Goal: Transaction & Acquisition: Book appointment/travel/reservation

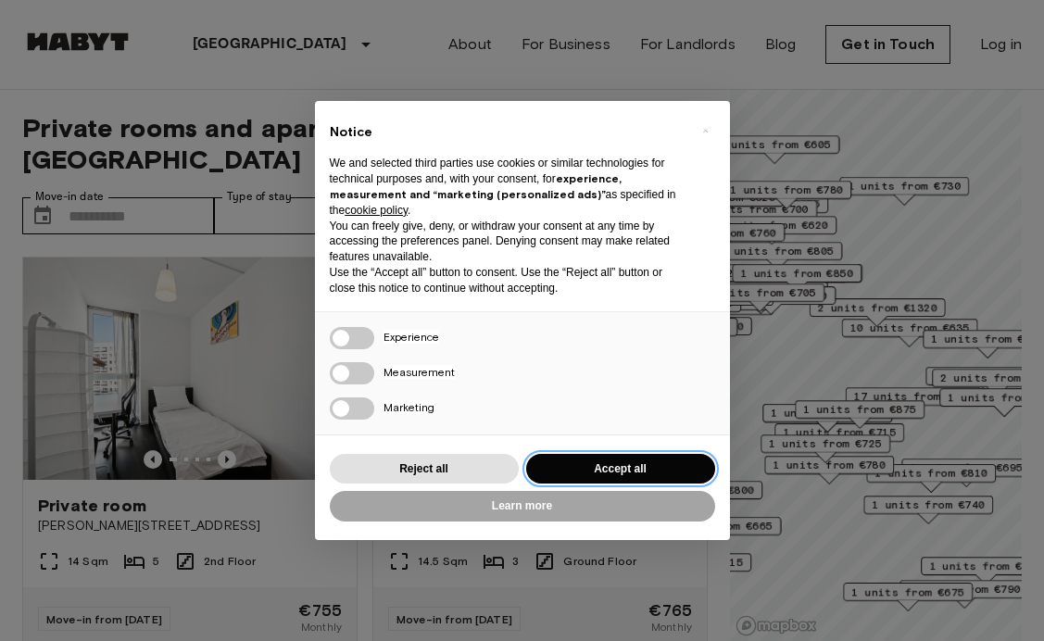
click at [613, 465] on button "Accept all" at bounding box center [620, 469] width 189 height 31
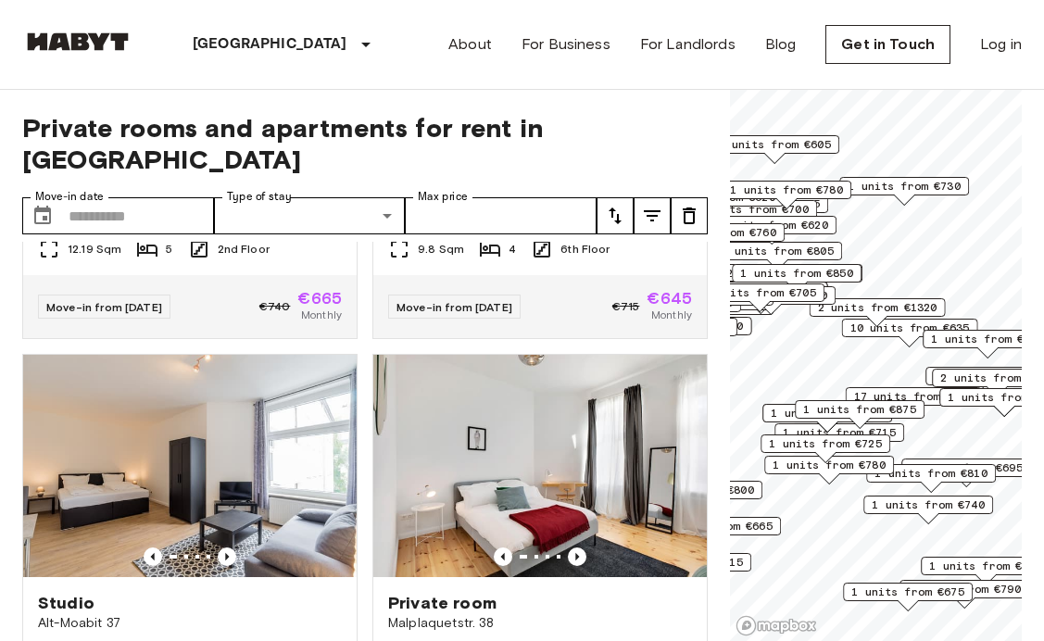
scroll to position [6863, 0]
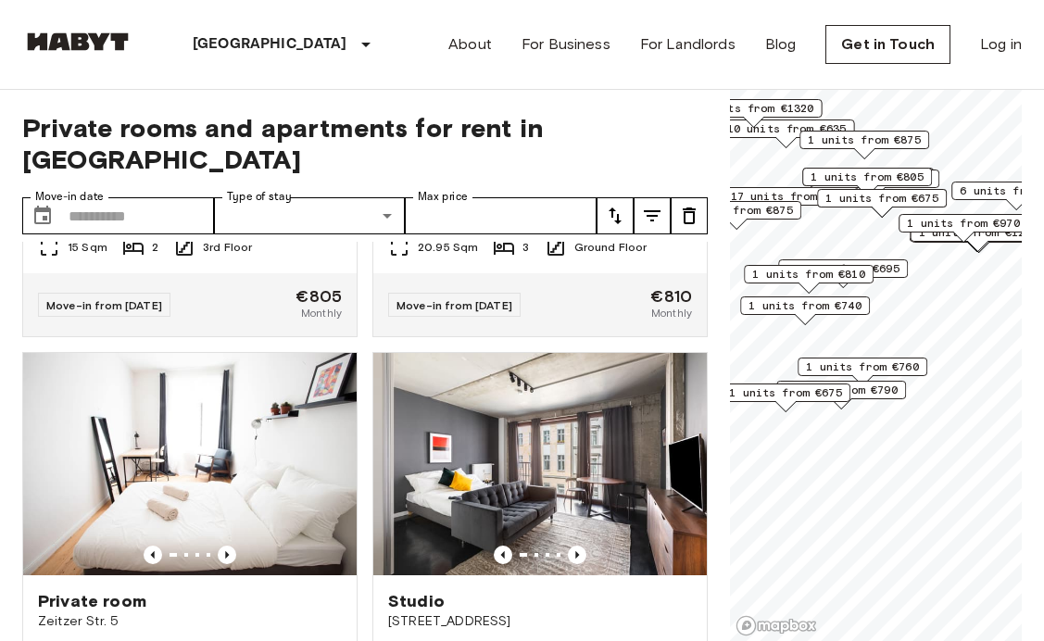
scroll to position [7272, 0]
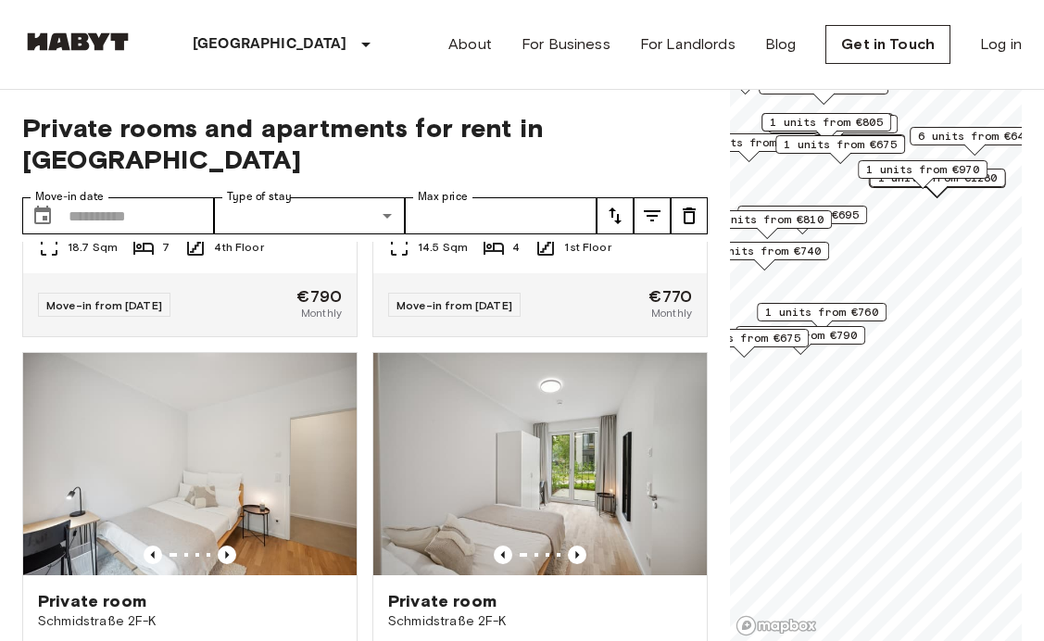
scroll to position [6863, 0]
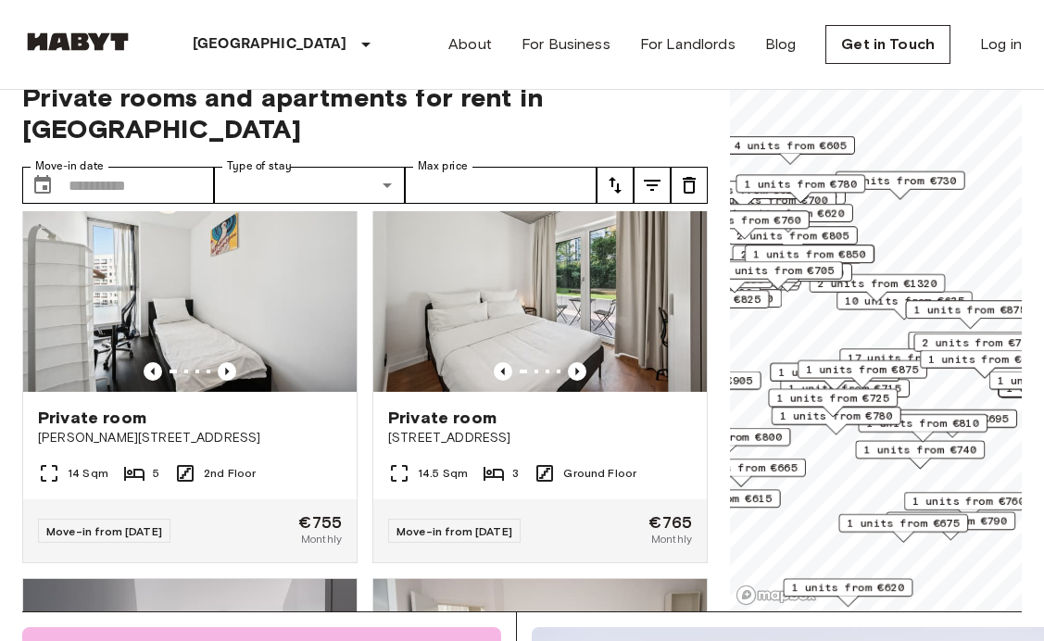
scroll to position [33, 0]
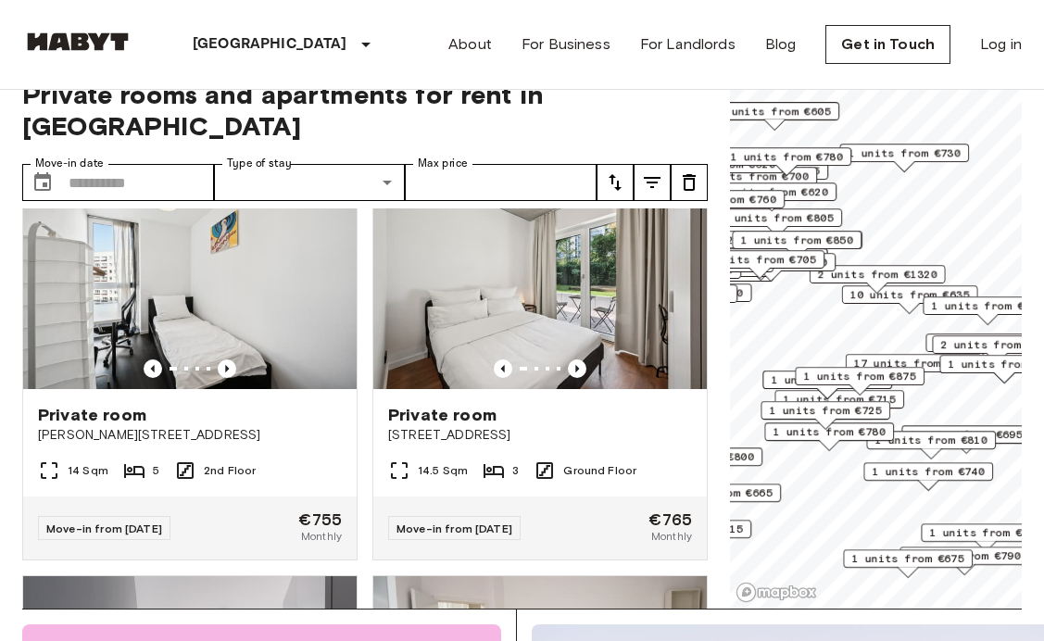
click at [926, 477] on span "1 units from €740" at bounding box center [927, 471] width 113 height 17
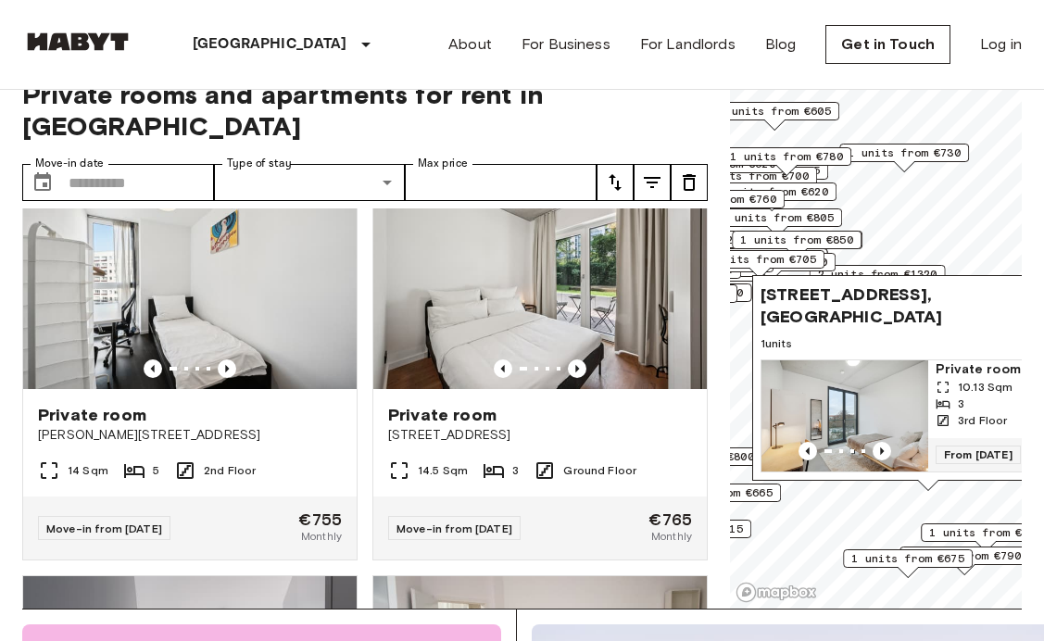
click at [862, 427] on img "Map marker" at bounding box center [844, 415] width 167 height 111
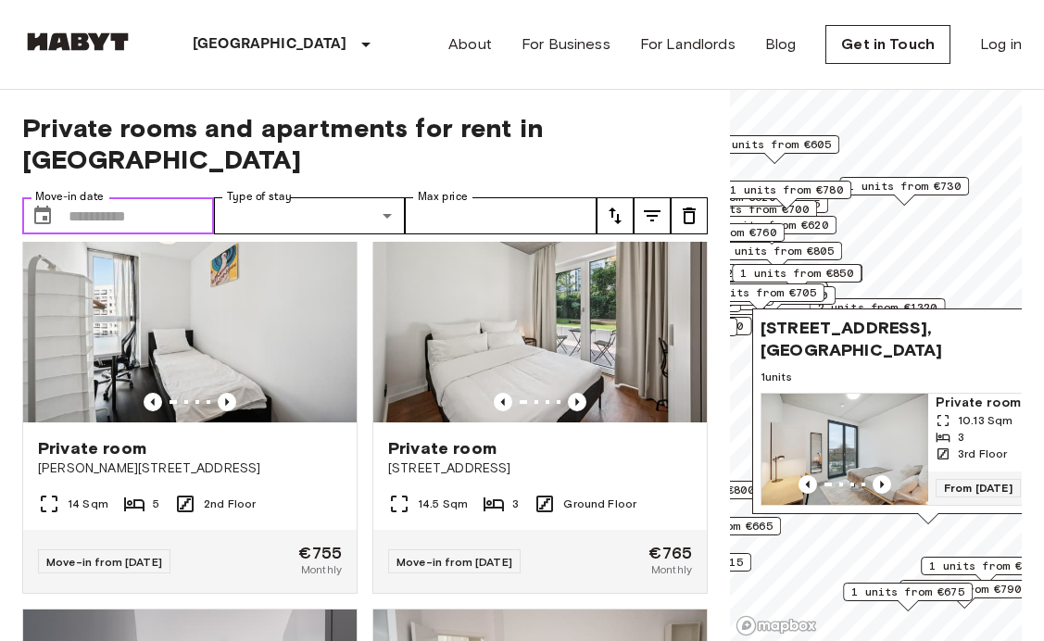
click at [194, 197] on input "Move-in date" at bounding box center [141, 215] width 145 height 37
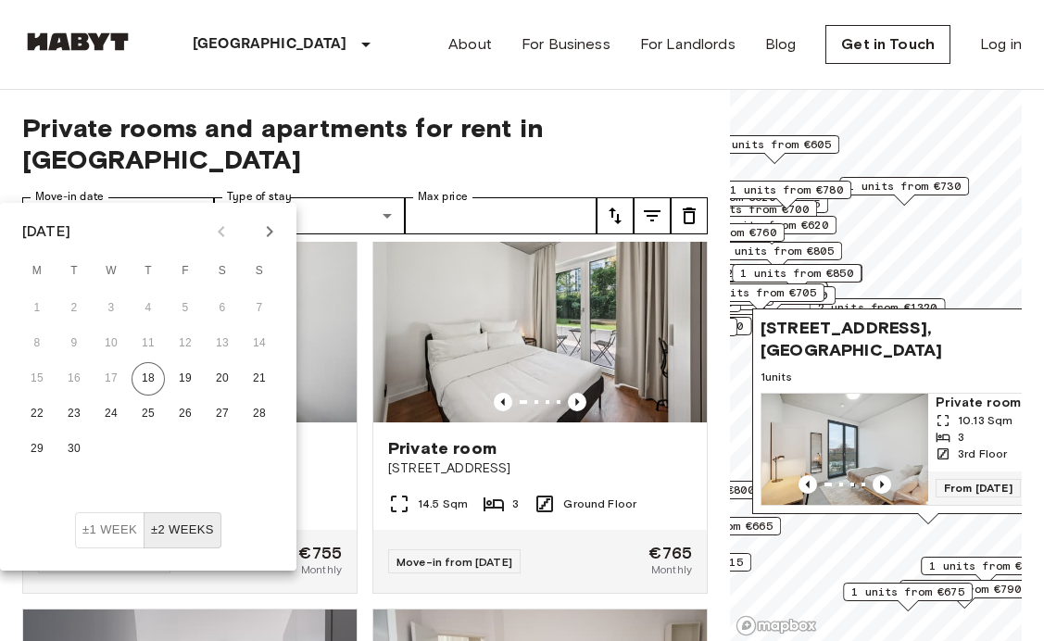
click at [655, 210] on icon "tune" at bounding box center [652, 215] width 17 height 11
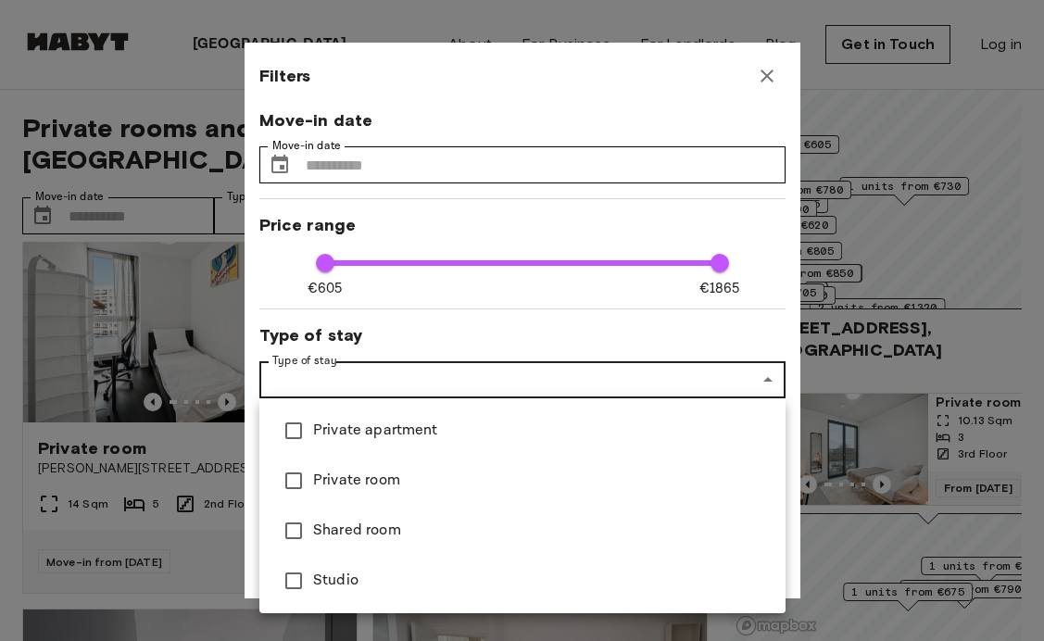
type input "**********"
type input "**"
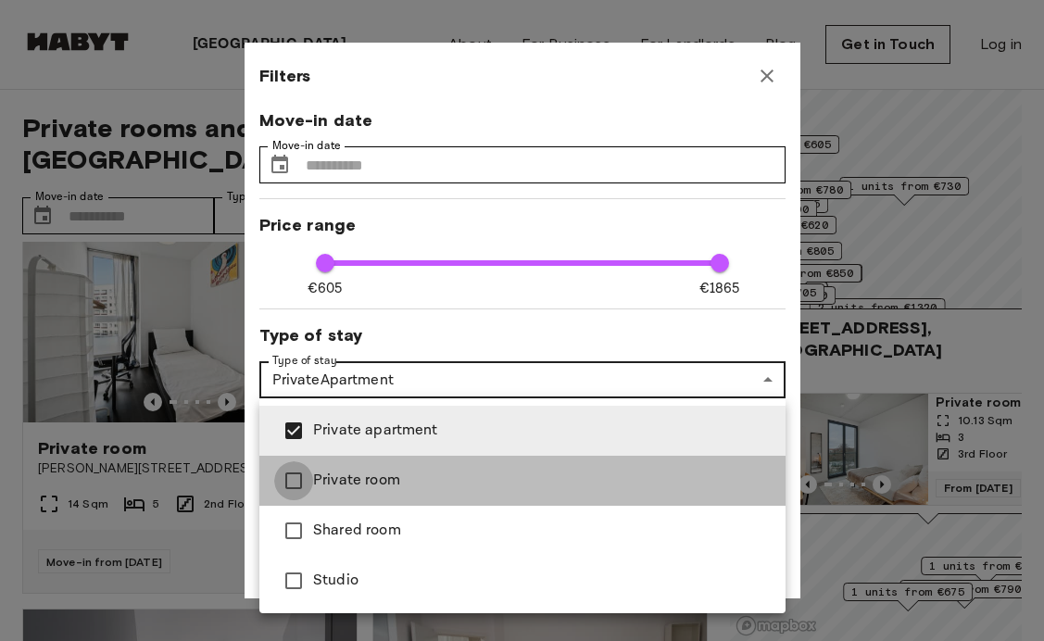
type input "**********"
type input "**"
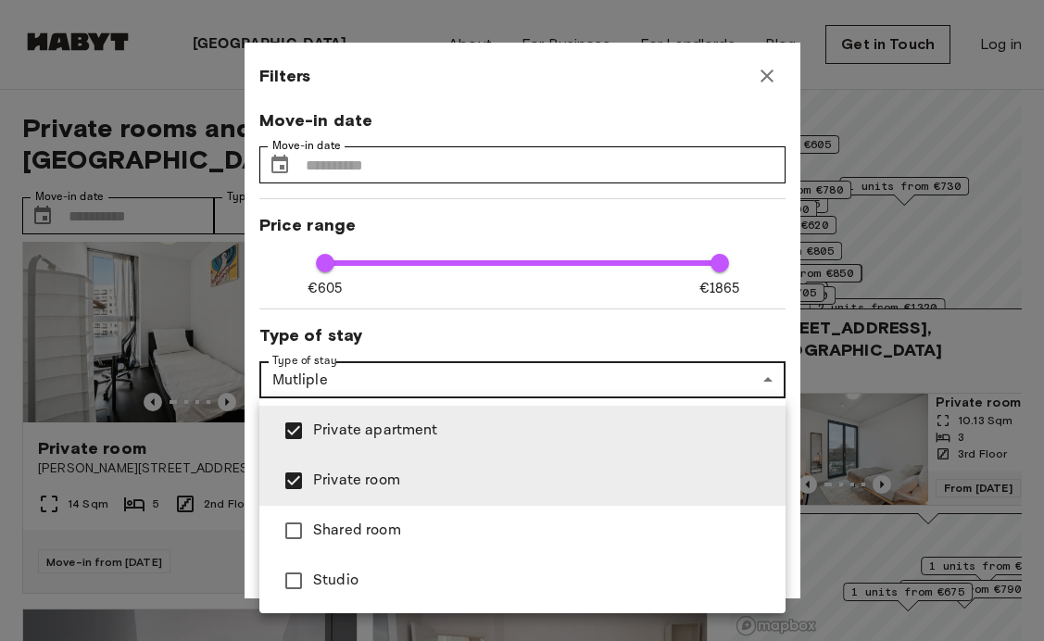
click at [396, 372] on div at bounding box center [522, 320] width 1044 height 641
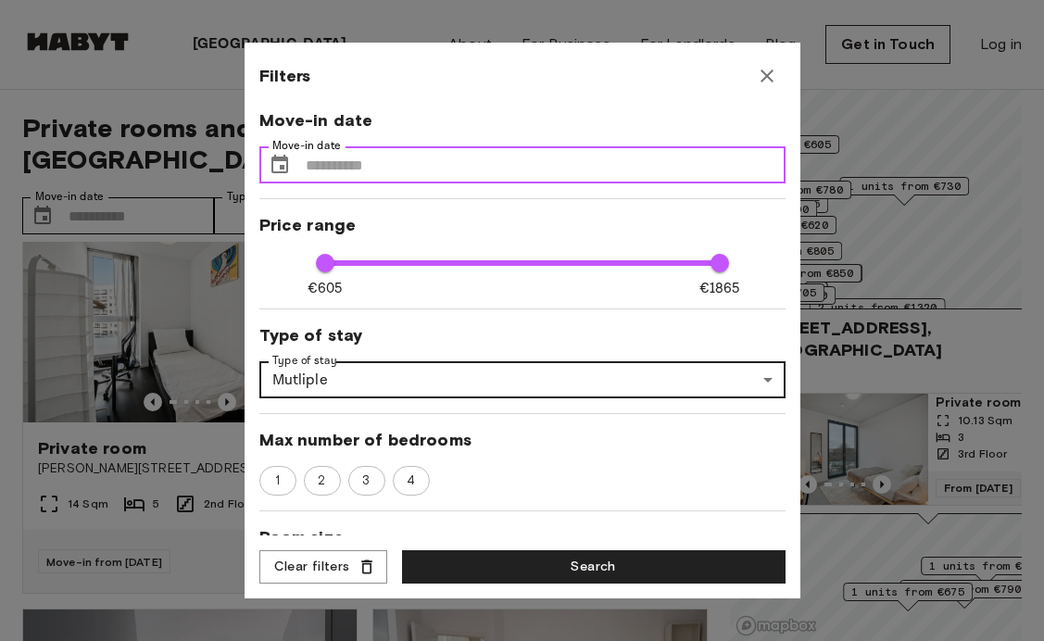
click at [353, 168] on input "Move-in date" at bounding box center [546, 164] width 480 height 37
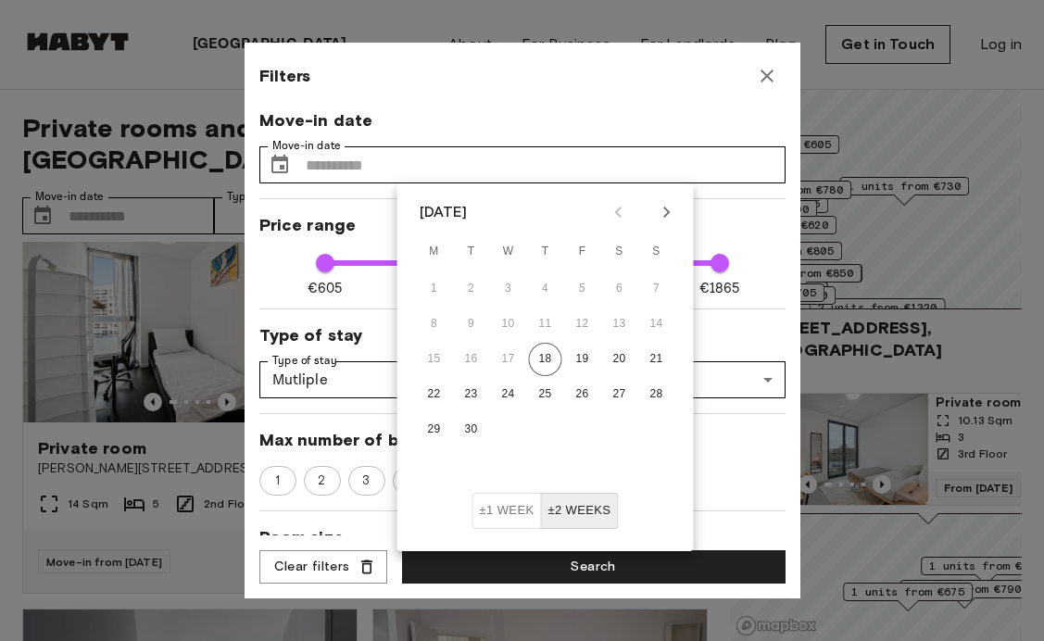
click at [614, 127] on span "Move-in date" at bounding box center [522, 120] width 526 height 22
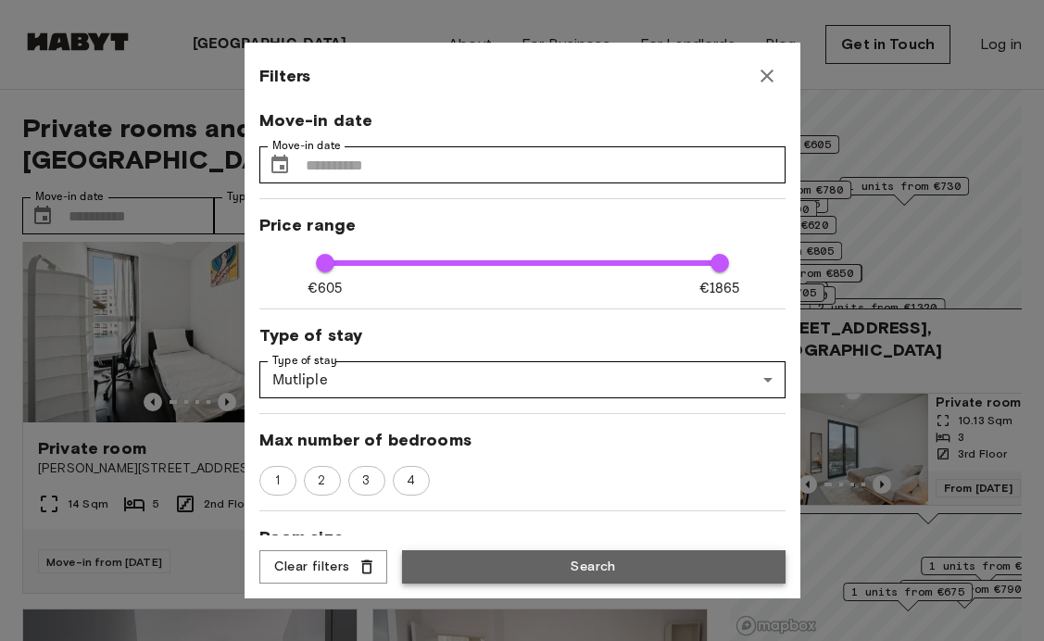
click at [557, 563] on button "Search" at bounding box center [593, 567] width 383 height 34
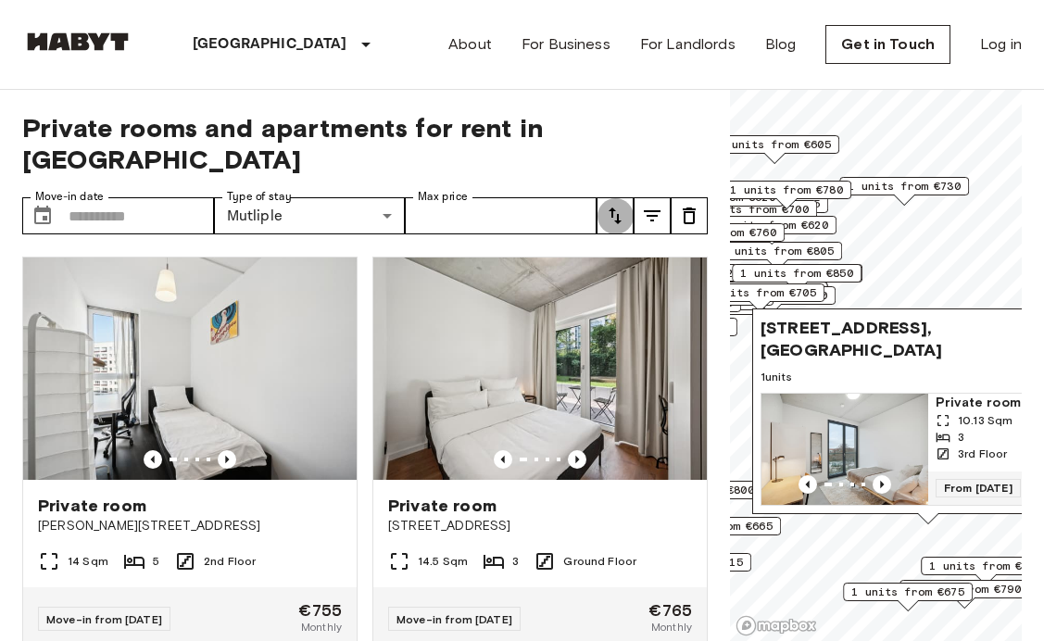
click at [614, 205] on icon "tune" at bounding box center [615, 216] width 22 height 22
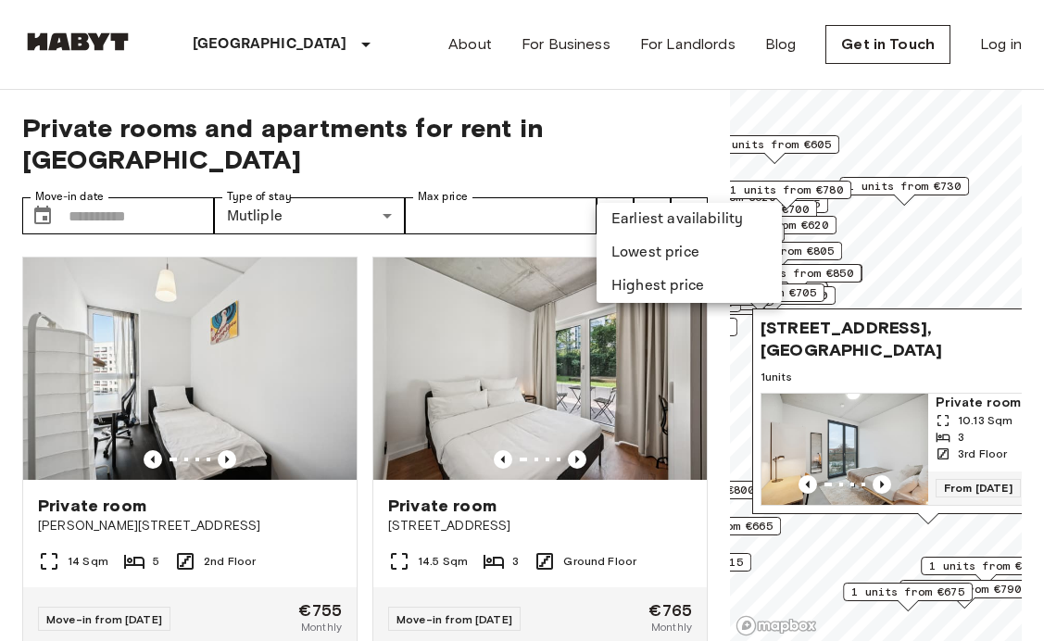
click at [647, 213] on li "Earliest availability" at bounding box center [688, 219] width 185 height 33
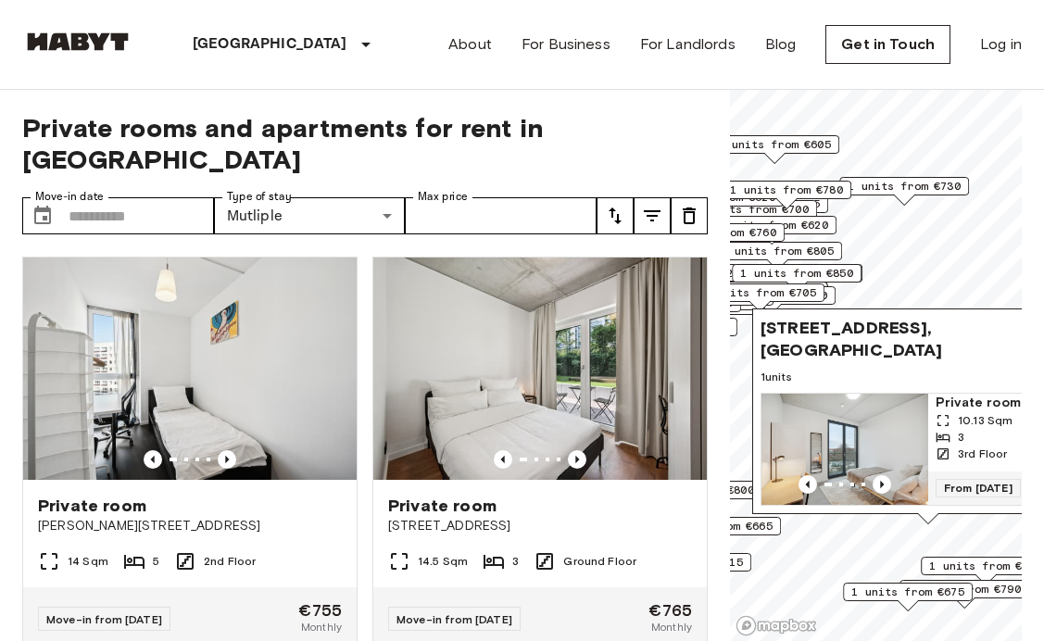
click at [341, 54] on div "Berlin Europe Amsterdam Berlin Brussels Cologne Dusseldorf Frankfurt Graz Hambu…" at bounding box center [521, 44] width 999 height 89
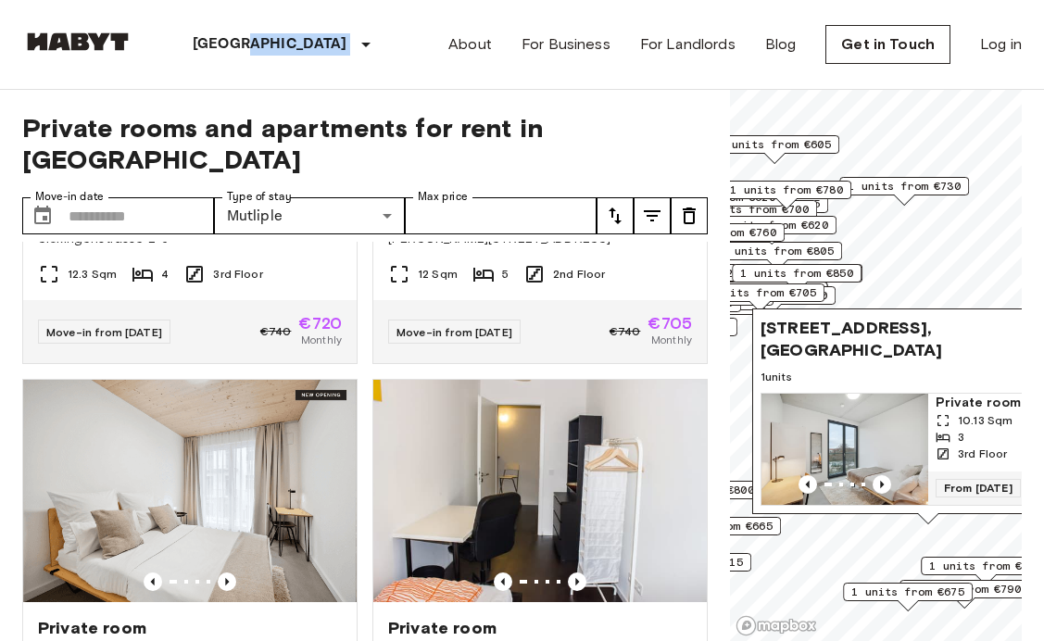
scroll to position [1935, 0]
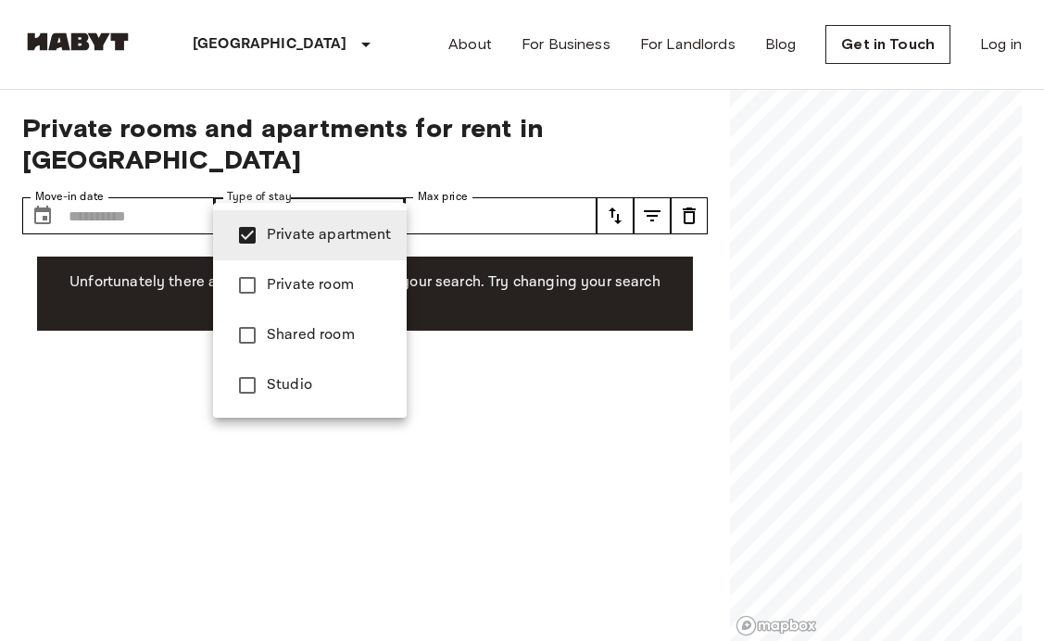
click at [372, 174] on div at bounding box center [522, 320] width 1044 height 641
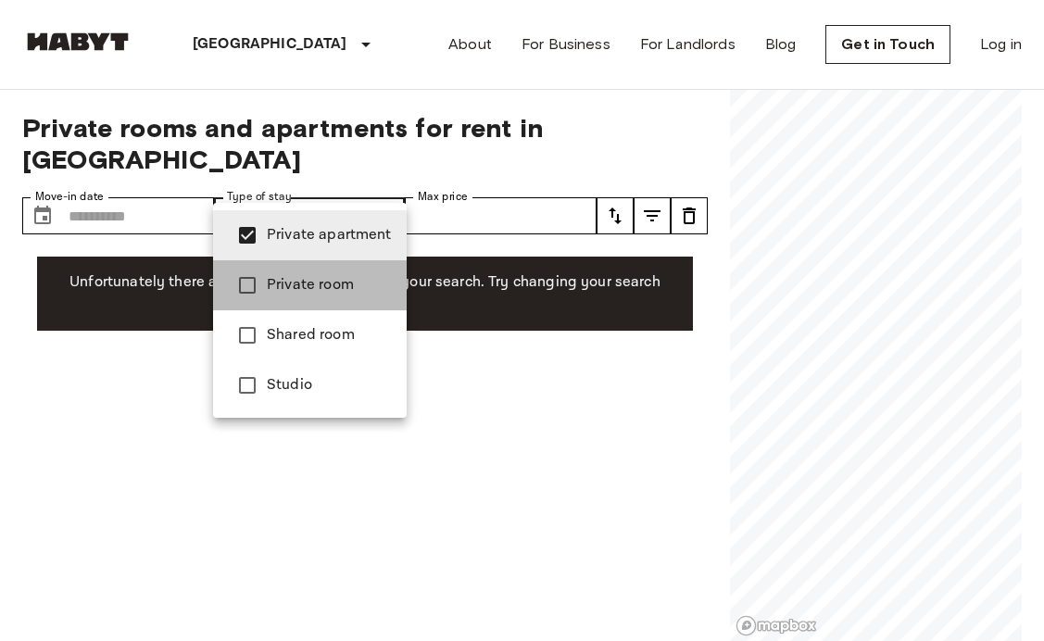
click at [319, 290] on span "Private room" at bounding box center [329, 285] width 125 height 22
type input "**********"
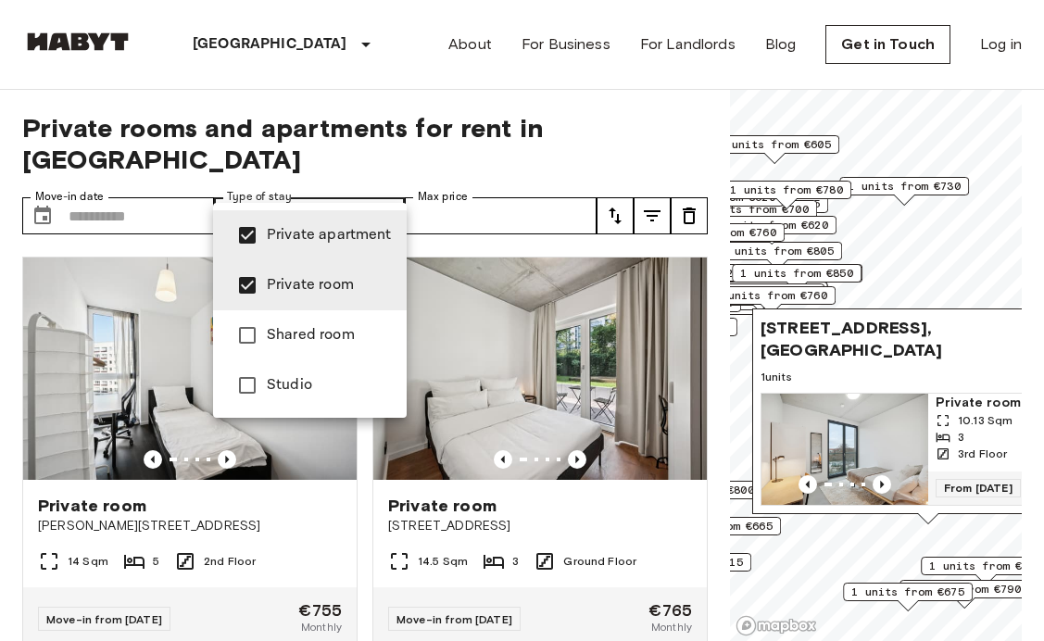
click at [312, 176] on div at bounding box center [522, 320] width 1044 height 641
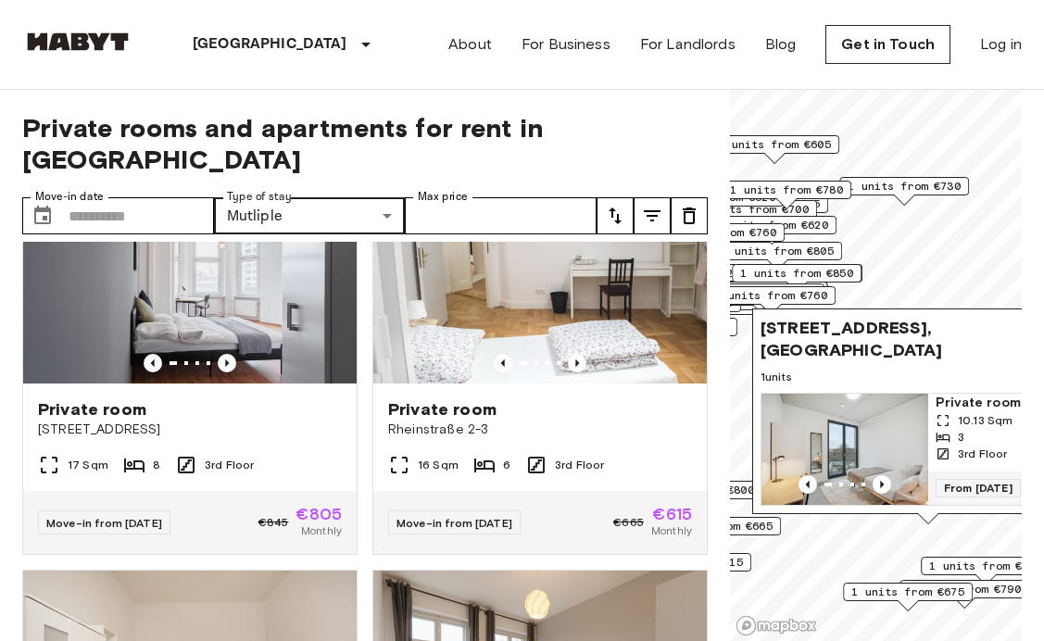
scroll to position [507, 0]
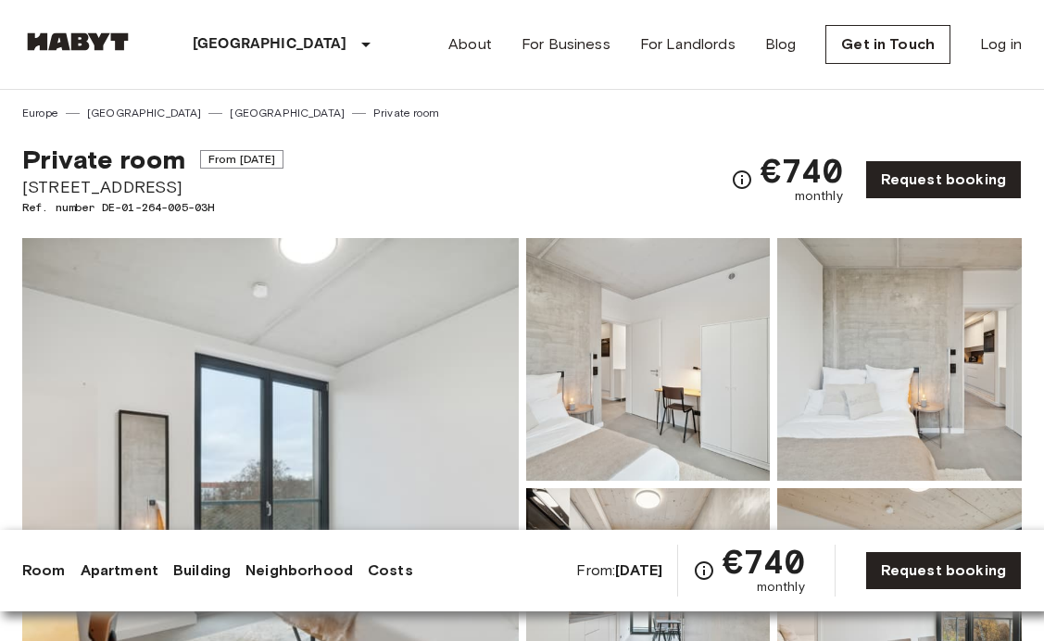
click at [304, 528] on img at bounding box center [270, 484] width 496 height 493
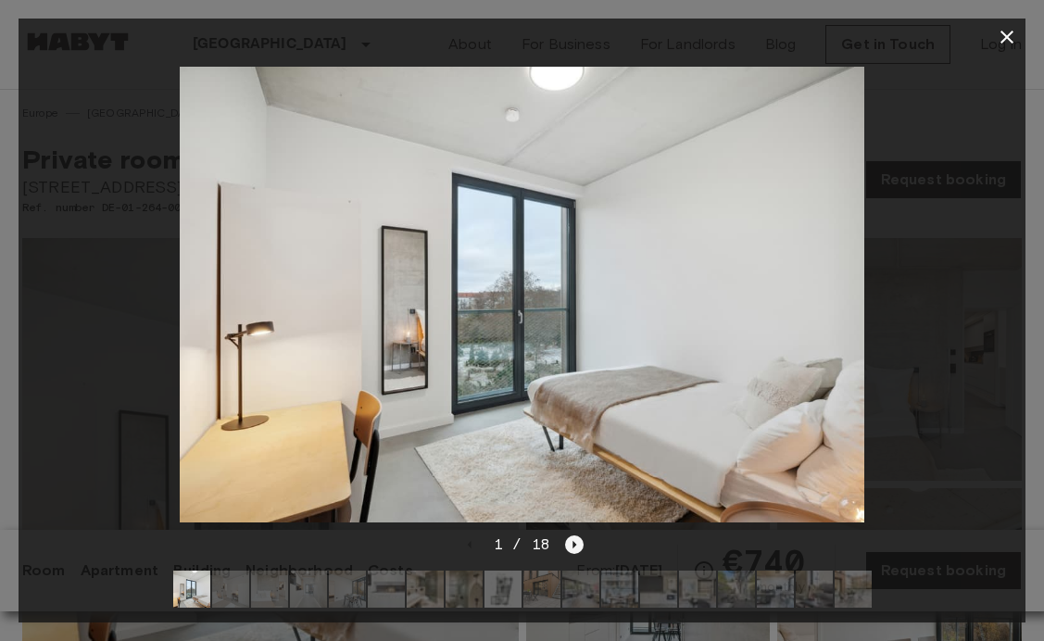
click at [568, 545] on icon "Next image" at bounding box center [574, 544] width 19 height 19
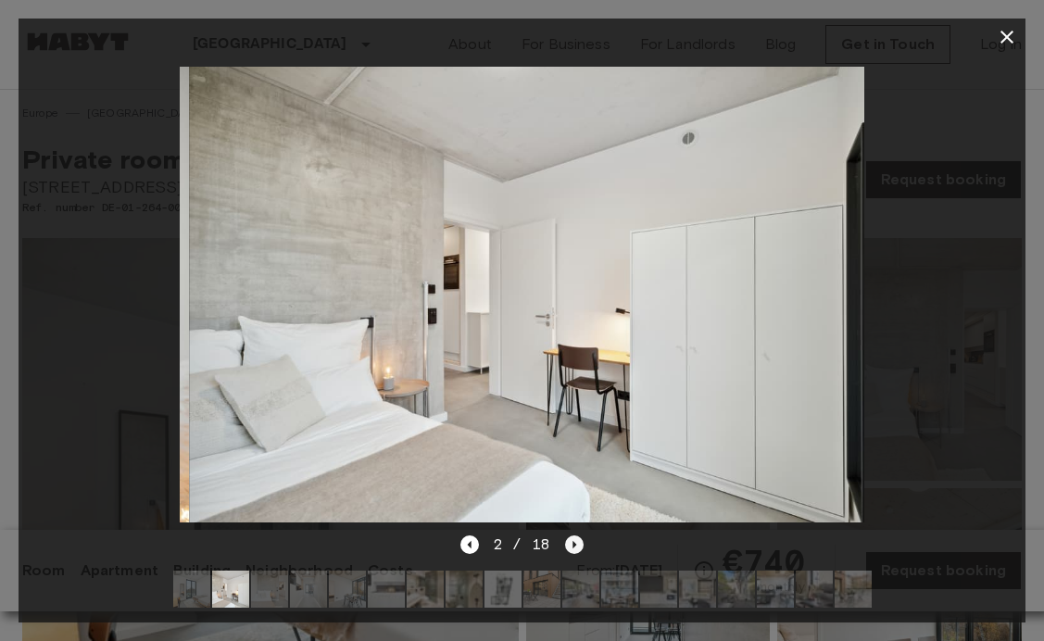
click at [568, 545] on icon "Next image" at bounding box center [574, 544] width 19 height 19
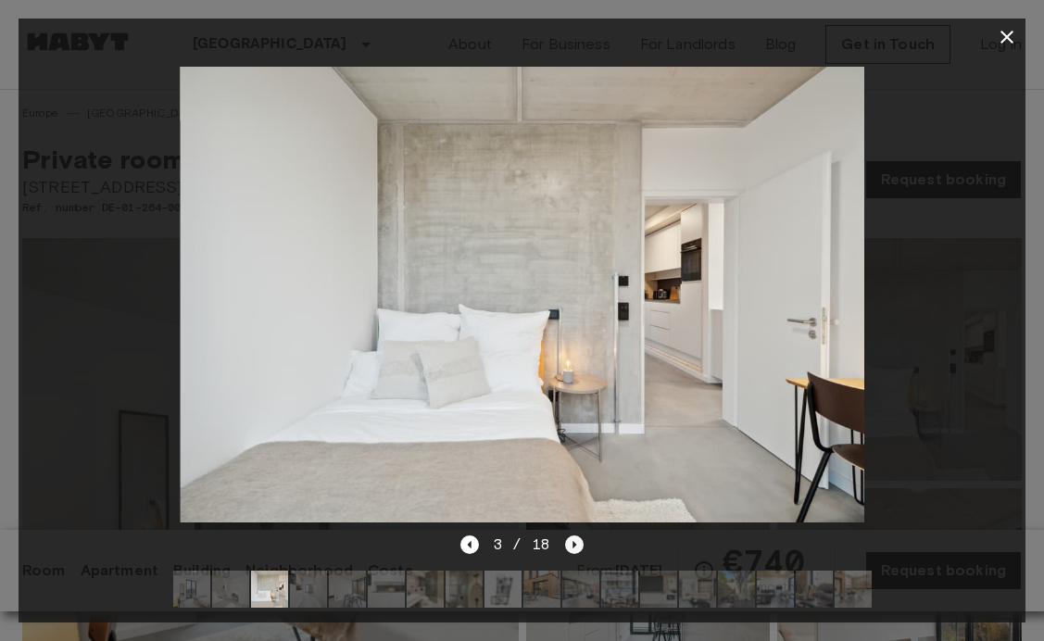
click at [567, 545] on icon "Next image" at bounding box center [574, 544] width 19 height 19
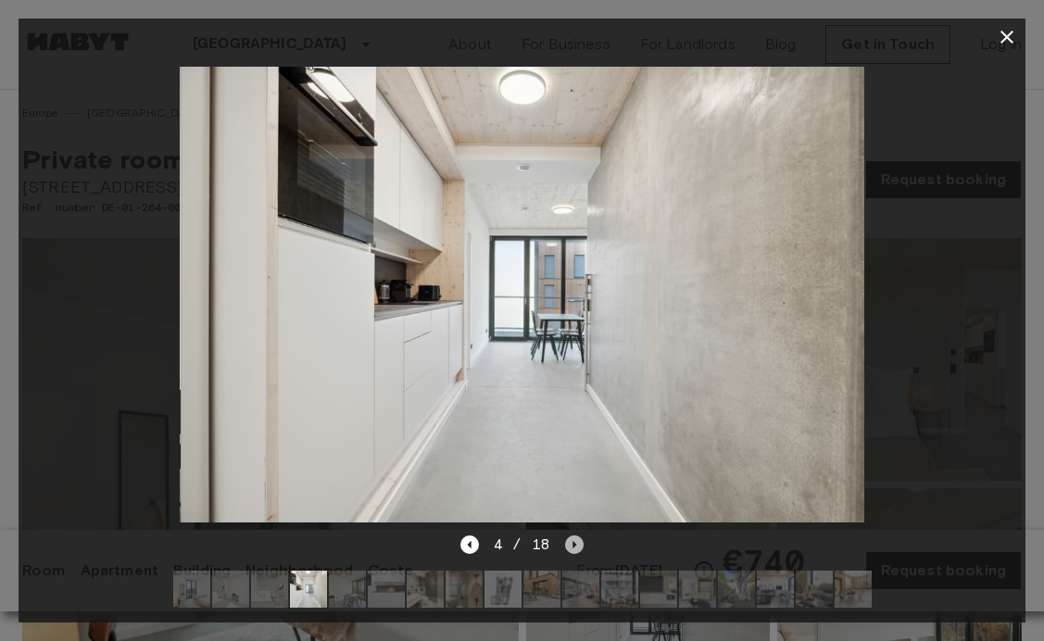
click at [567, 545] on icon "Next image" at bounding box center [574, 544] width 19 height 19
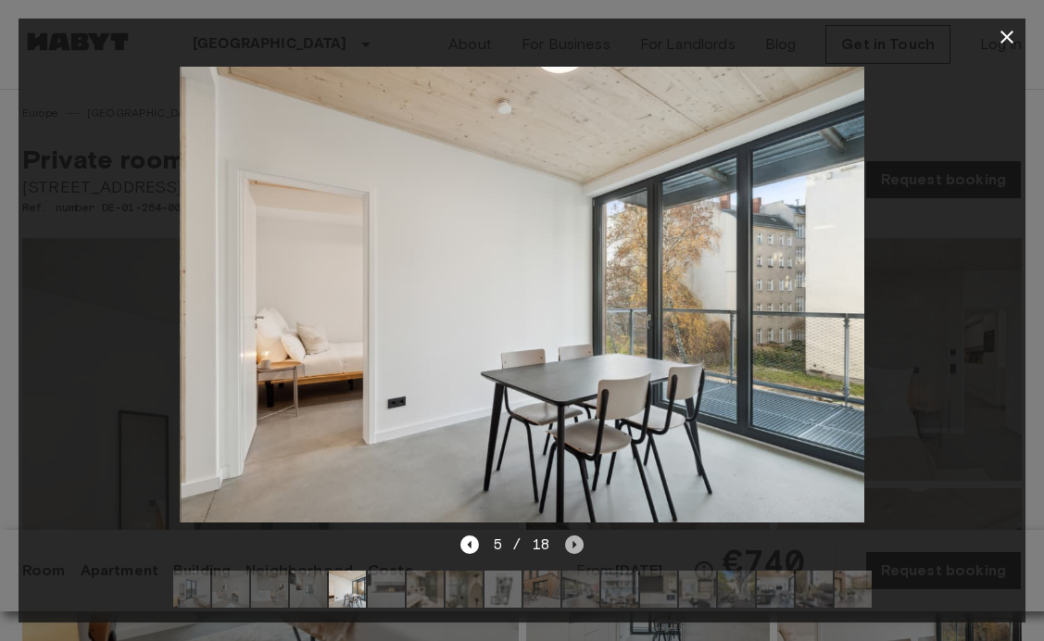
click at [567, 545] on icon "Next image" at bounding box center [574, 544] width 19 height 19
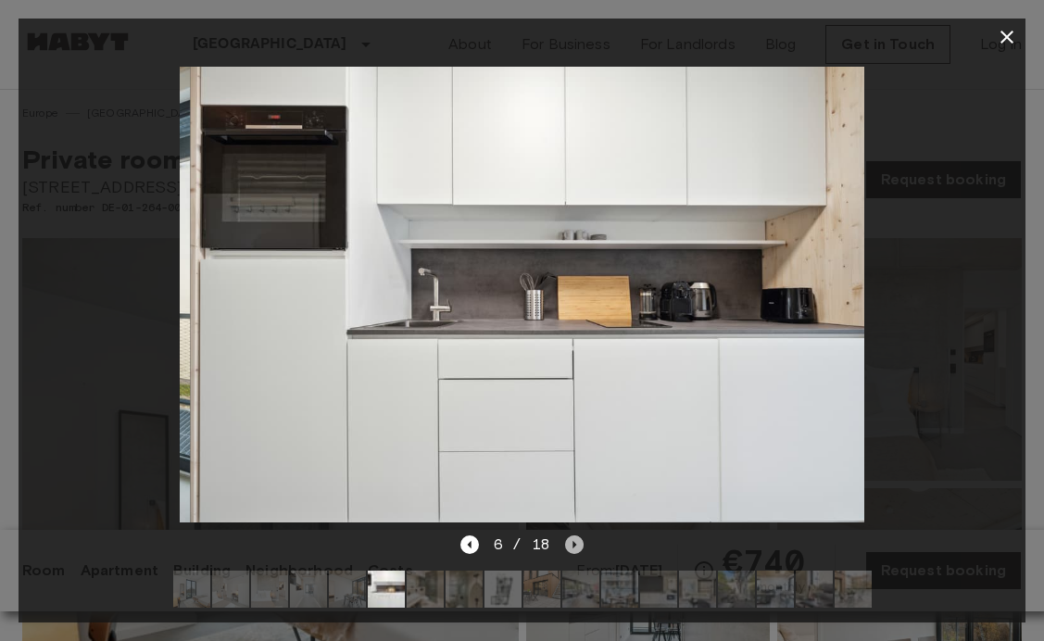
click at [567, 545] on icon "Next image" at bounding box center [574, 544] width 19 height 19
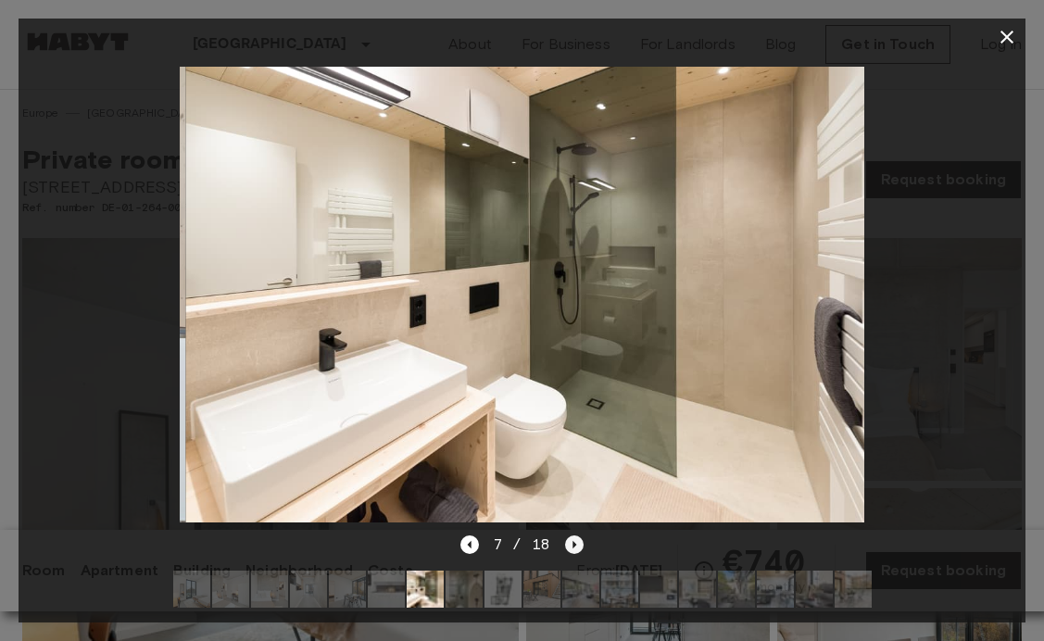
click at [567, 545] on icon "Next image" at bounding box center [574, 544] width 19 height 19
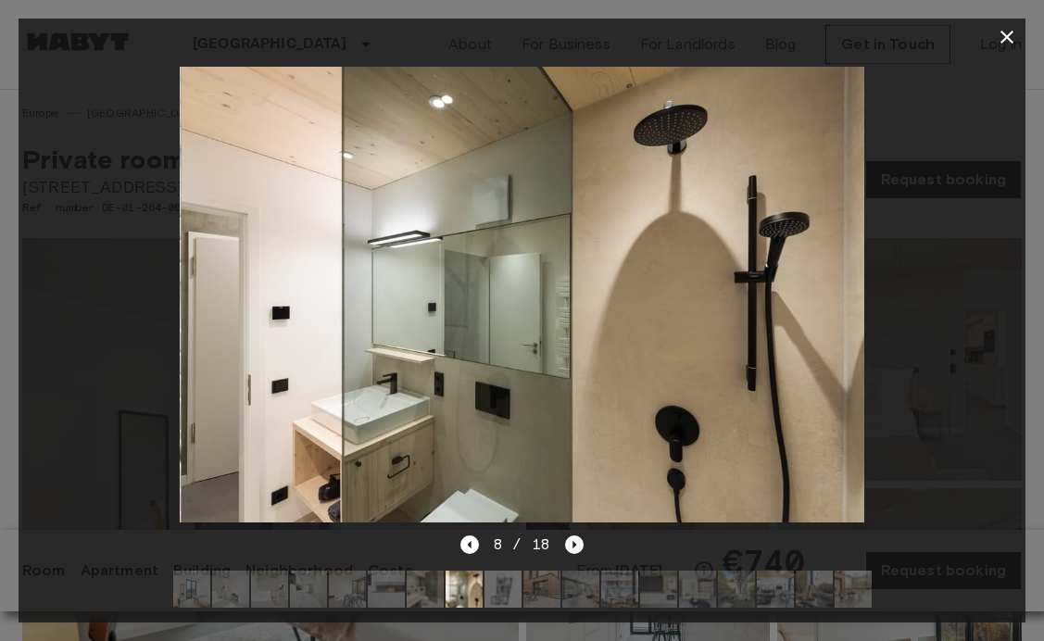
click at [567, 545] on icon "Next image" at bounding box center [574, 544] width 19 height 19
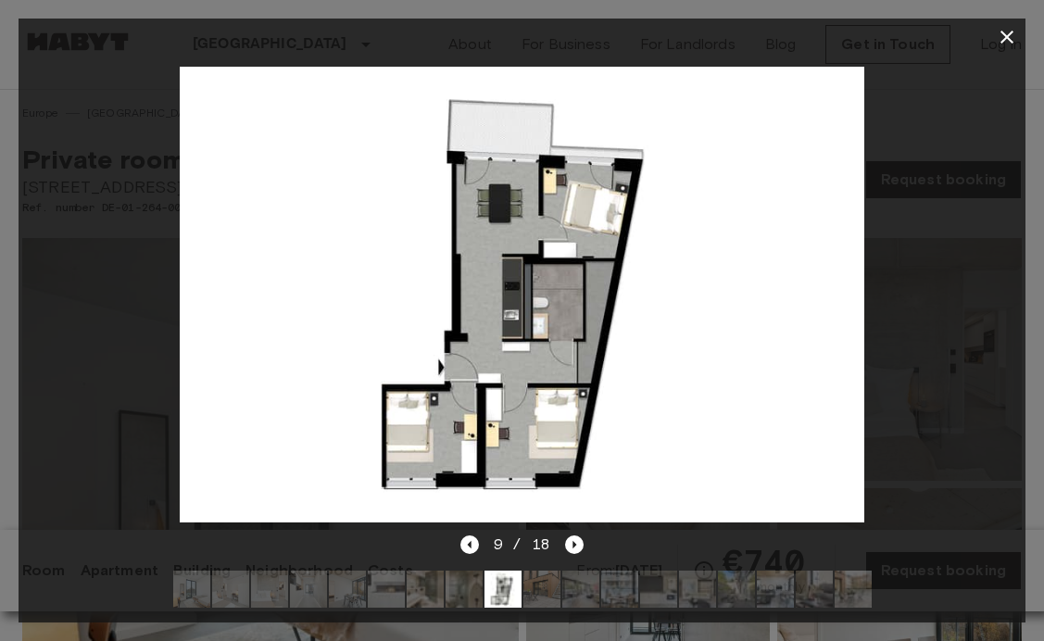
click at [1008, 34] on icon "button" at bounding box center [1007, 37] width 22 height 22
